Goal: Transaction & Acquisition: Purchase product/service

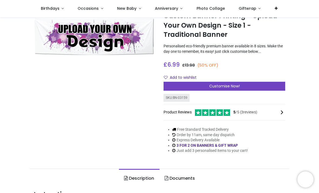
scroll to position [23, 0]
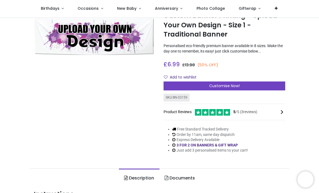
click at [234, 85] on span "Customise Now!" at bounding box center [225, 85] width 31 height 5
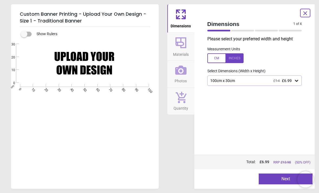
click at [298, 78] on icon at bounding box center [296, 80] width 5 height 5
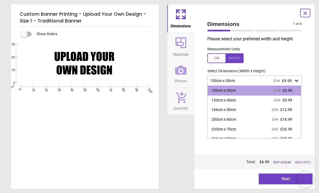
click at [236, 117] on div "200cm x 60cm" at bounding box center [224, 119] width 25 height 5
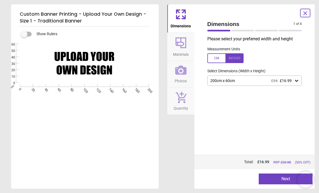
click at [298, 80] on icon at bounding box center [296, 80] width 5 height 5
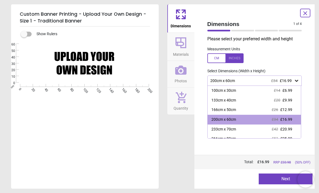
click at [298, 79] on icon at bounding box center [296, 80] width 5 height 5
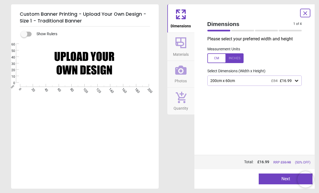
click at [305, 16] on icon at bounding box center [305, 13] width 6 height 6
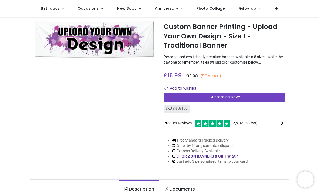
scroll to position [13, 0]
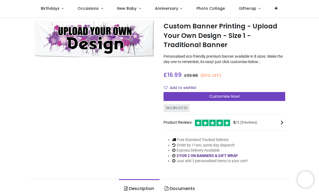
click at [246, 94] on div "Customise Now!" at bounding box center [225, 96] width 122 height 9
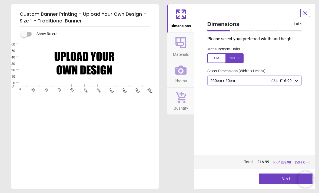
click at [295, 81] on icon at bounding box center [296, 80] width 5 height 5
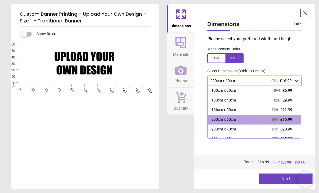
click at [295, 80] on icon at bounding box center [296, 80] width 5 height 5
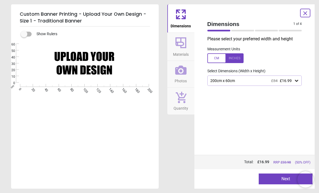
click at [96, 64] on div "Created with Snap null" at bounding box center [84, 63] width 147 height 39
click at [281, 181] on button "Next" at bounding box center [286, 179] width 54 height 11
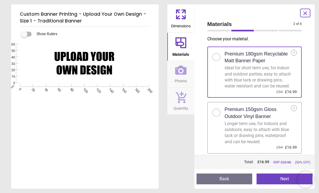
scroll to position [3, 0]
click at [279, 178] on button "Next" at bounding box center [285, 179] width 56 height 11
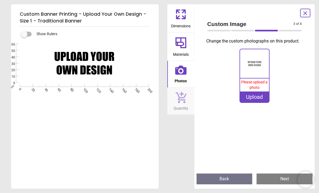
click at [263, 99] on div "Upload" at bounding box center [254, 97] width 29 height 11
click at [259, 84] on span "Please upload a photo" at bounding box center [255, 85] width 27 height 10
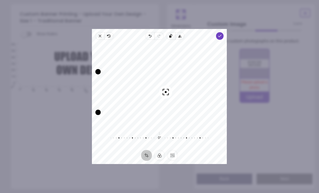
click at [98, 34] on icon "button" at bounding box center [100, 36] width 4 height 4
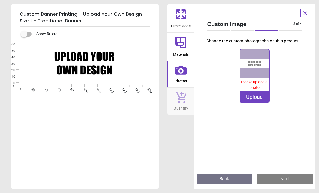
click at [187, 17] on icon at bounding box center [181, 14] width 13 height 13
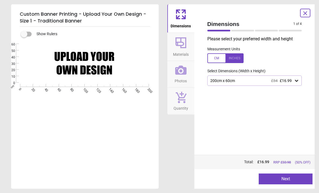
click at [296, 79] on icon at bounding box center [296, 80] width 5 height 5
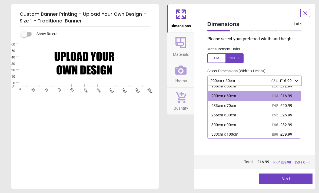
scroll to position [23, 0]
click at [295, 80] on icon at bounding box center [296, 80] width 5 height 5
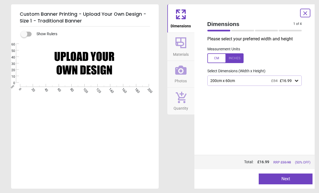
click at [306, 10] on icon at bounding box center [305, 13] width 6 height 6
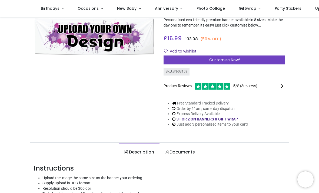
scroll to position [39, 0]
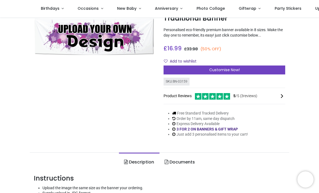
click at [240, 67] on span "Customise Now!" at bounding box center [225, 69] width 31 height 5
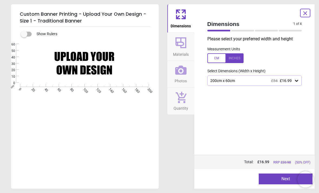
click at [297, 81] on icon at bounding box center [296, 81] width 3 height 2
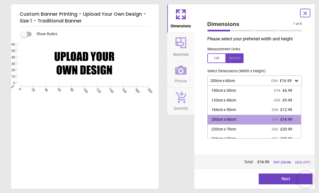
scroll to position [0, 0]
click at [297, 82] on icon at bounding box center [296, 80] width 5 height 5
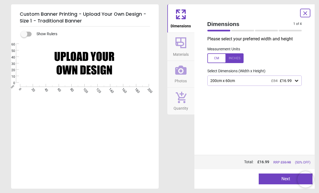
click at [309, 15] on icon at bounding box center [305, 13] width 6 height 6
